Goal: Information Seeking & Learning: Learn about a topic

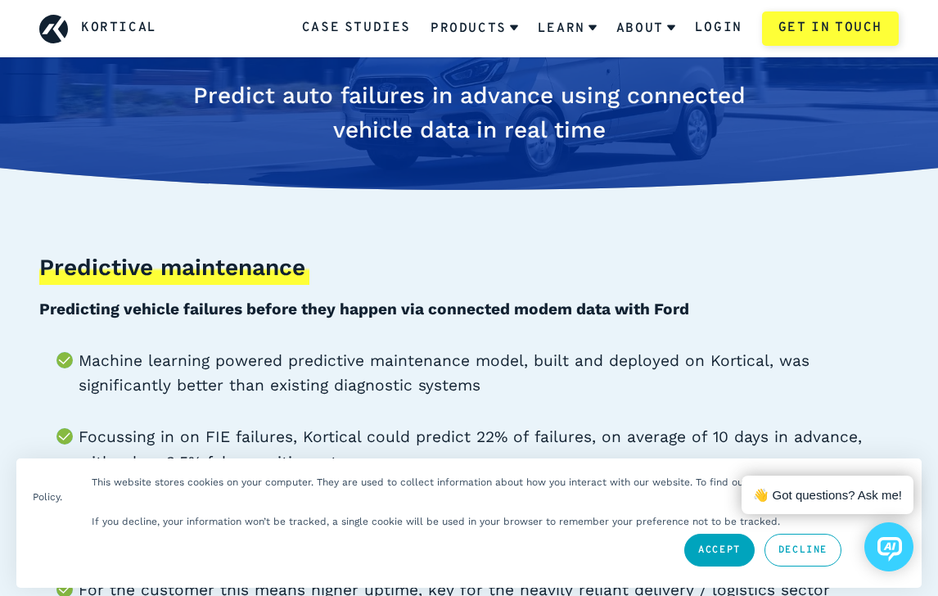
scroll to position [245, 0]
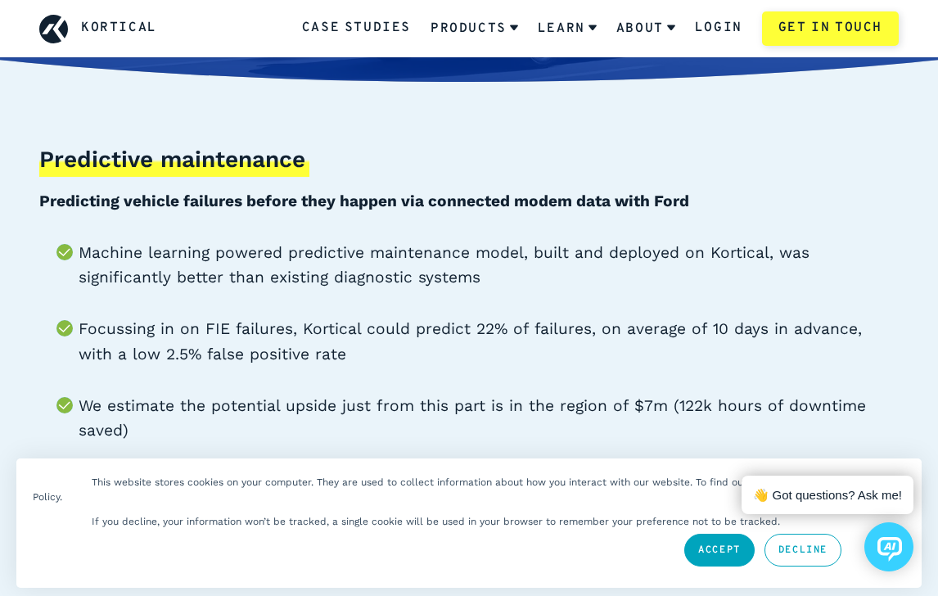
drag, startPoint x: 791, startPoint y: 551, endPoint x: 772, endPoint y: 529, distance: 29.0
click at [791, 430] on link "Decline" at bounding box center [802, 550] width 77 height 33
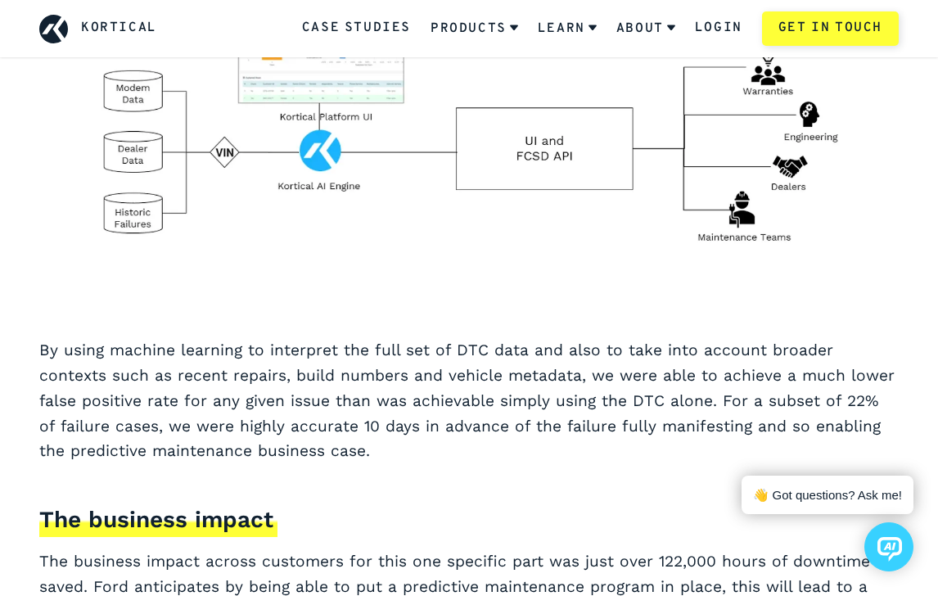
scroll to position [2782, 0]
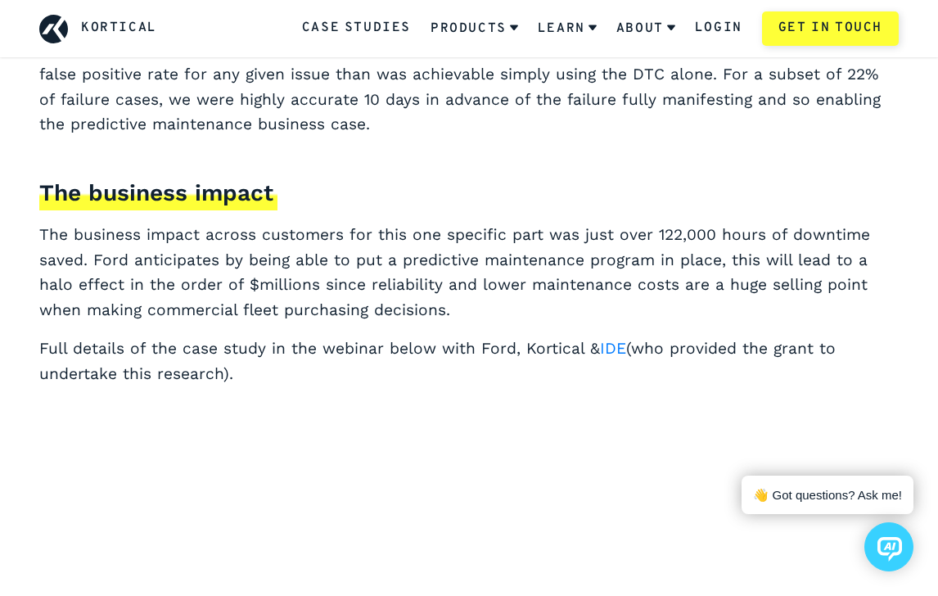
drag, startPoint x: 263, startPoint y: 67, endPoint x: 275, endPoint y: 44, distance: 25.6
click at [263, 67] on p "By using machine learning to interpret the full set of DTC data and also to tak…" at bounding box center [468, 74] width 859 height 126
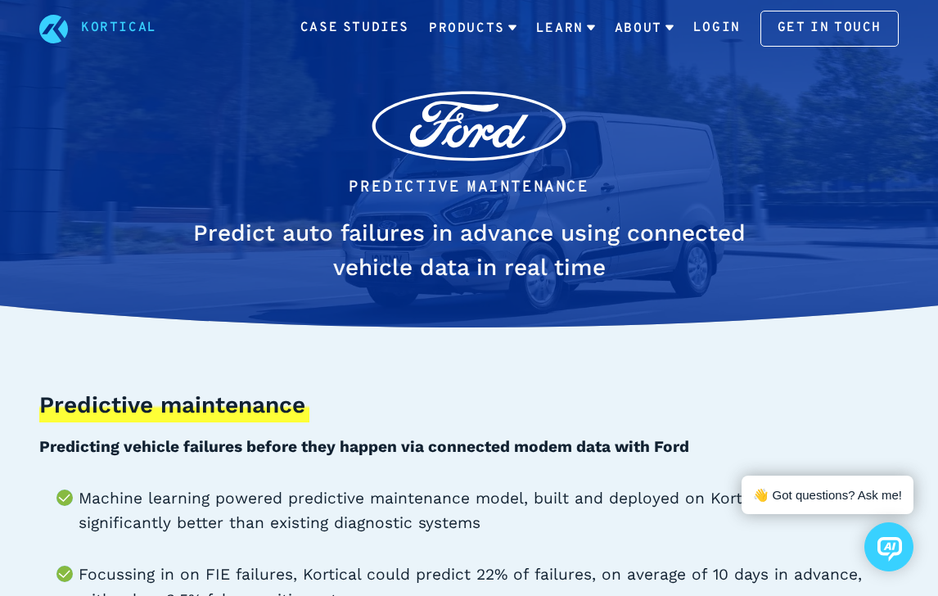
click at [200, 191] on ul "Predictive Maintenance" at bounding box center [468, 188] width 615 height 32
drag, startPoint x: 119, startPoint y: 172, endPoint x: 151, endPoint y: 171, distance: 31.9
click at [119, 171] on div "Predictive Maintenance Predict auto failures in advance using connected vehicle…" at bounding box center [469, 192] width 938 height 303
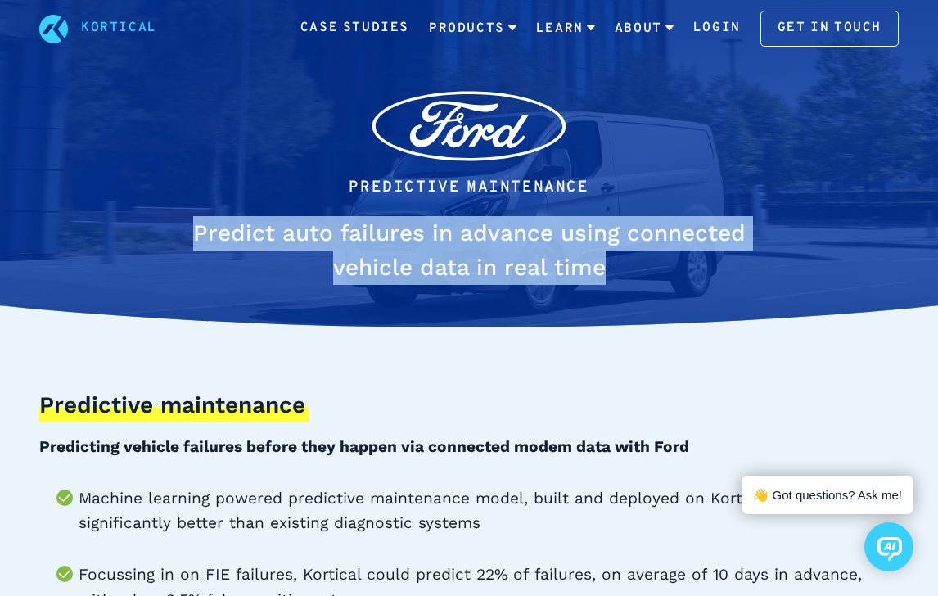
drag, startPoint x: 196, startPoint y: 229, endPoint x: 644, endPoint y: 282, distance: 450.8
click at [644, 282] on h1 "Predict auto failures in advance using connected vehicle data in real time" at bounding box center [468, 250] width 615 height 69
copy h1 "Predict auto failures in advance using connected vehicle data in real time"
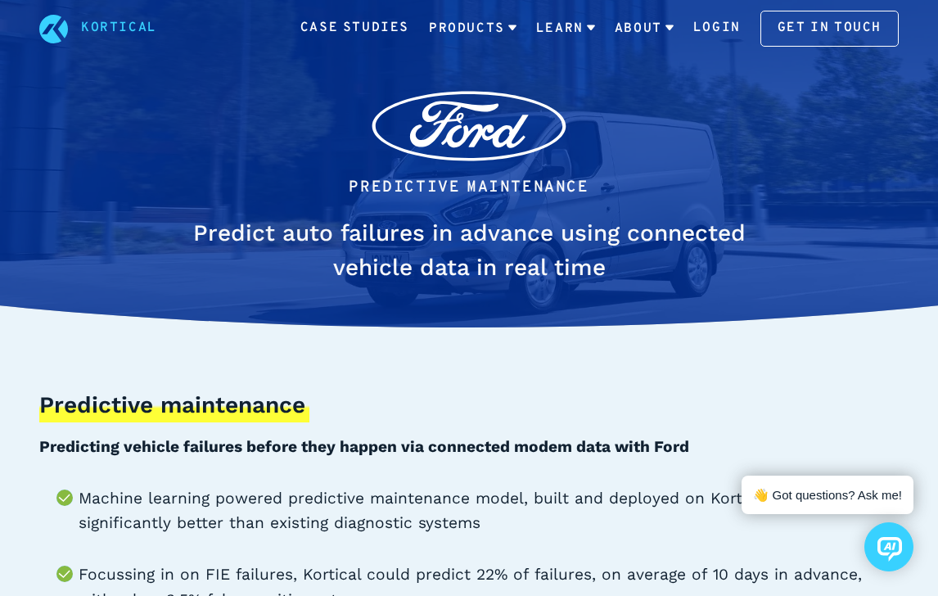
click at [328, 164] on div at bounding box center [468, 126] width 615 height 79
drag, startPoint x: 221, startPoint y: 87, endPoint x: 221, endPoint y: 72, distance: 14.7
click at [221, 88] on div at bounding box center [468, 126] width 615 height 79
click at [227, 127] on div at bounding box center [468, 126] width 615 height 79
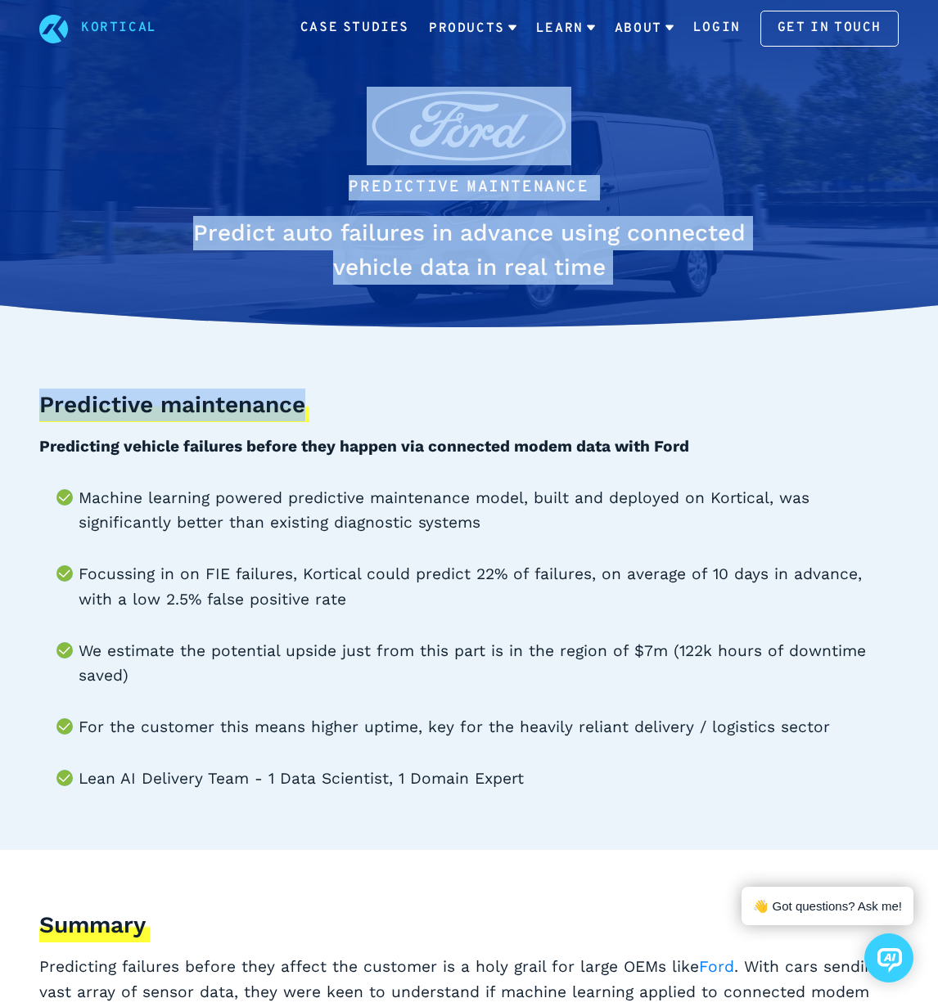
drag, startPoint x: 228, startPoint y: 126, endPoint x: 619, endPoint y: 355, distance: 452.6
